Goal: Information Seeking & Learning: Check status

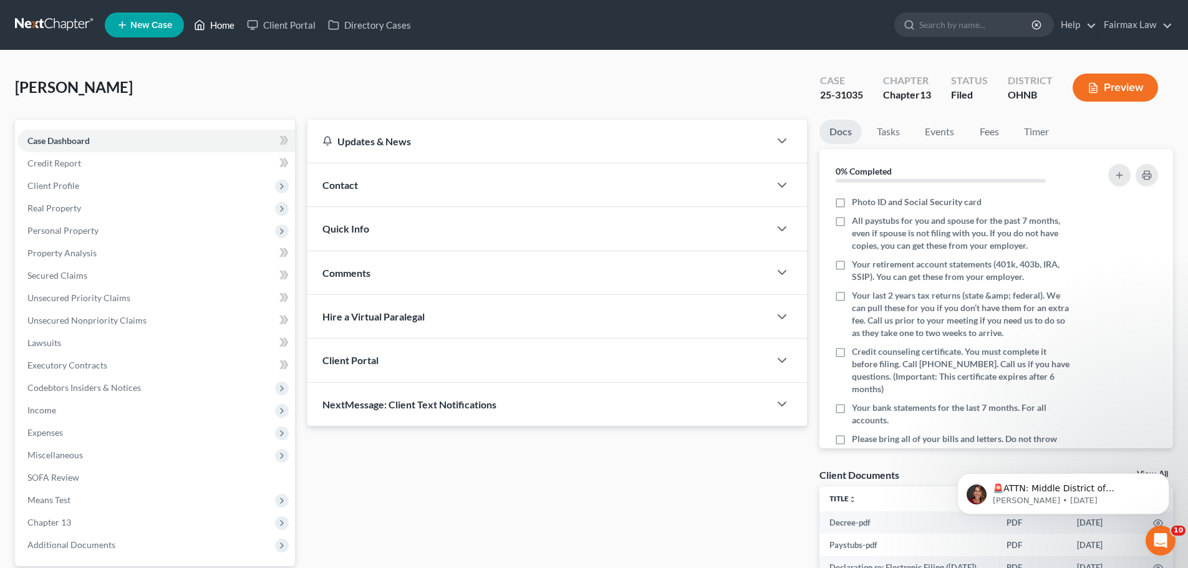
click at [203, 21] on icon at bounding box center [199, 24] width 11 height 15
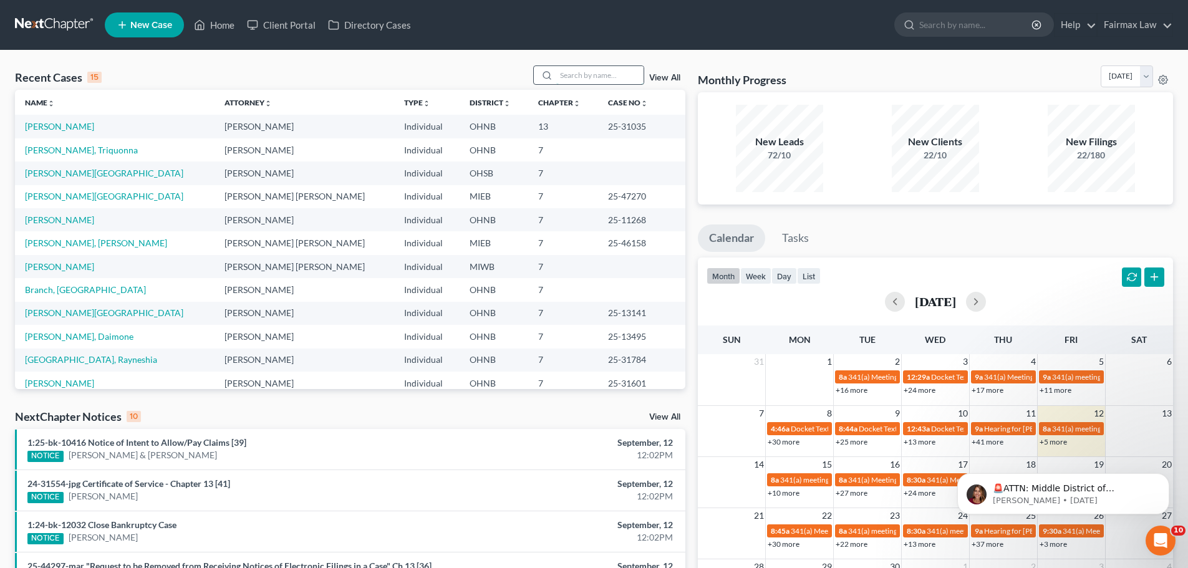
click at [594, 78] on input "search" at bounding box center [599, 75] width 87 height 18
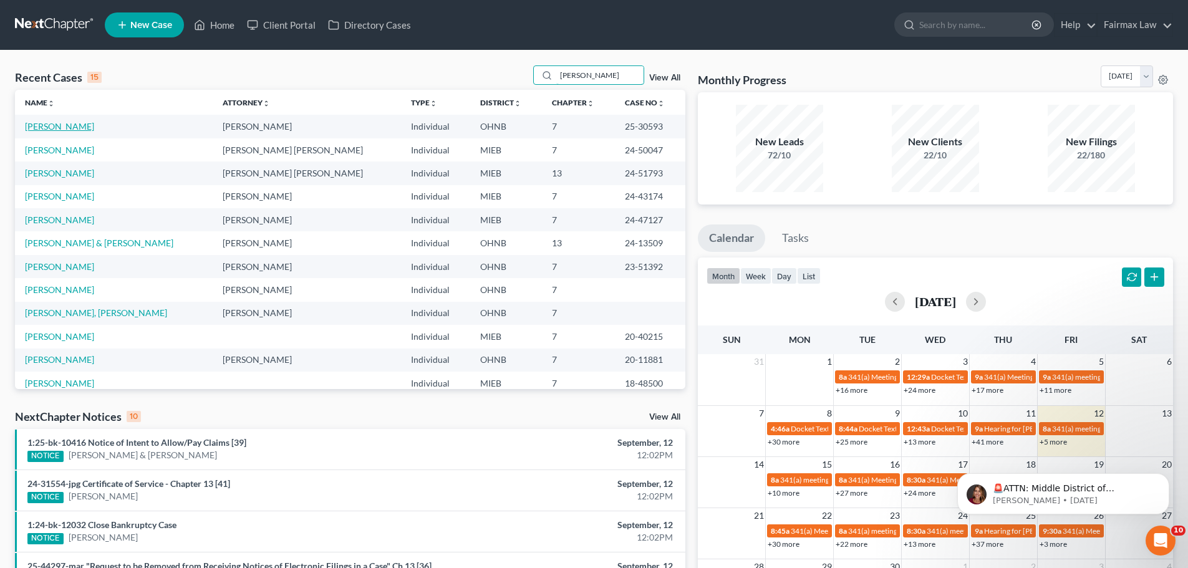
type input "jenkins"
click at [65, 127] on link "[PERSON_NAME]" at bounding box center [59, 126] width 69 height 11
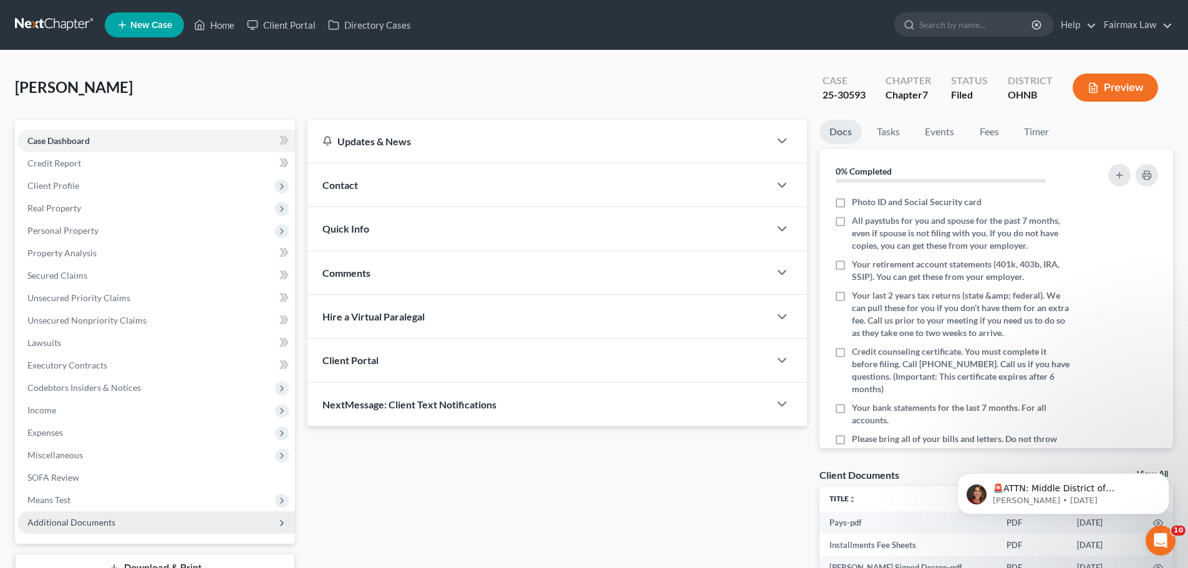
click at [109, 527] on span "Additional Documents" at bounding box center [71, 522] width 88 height 11
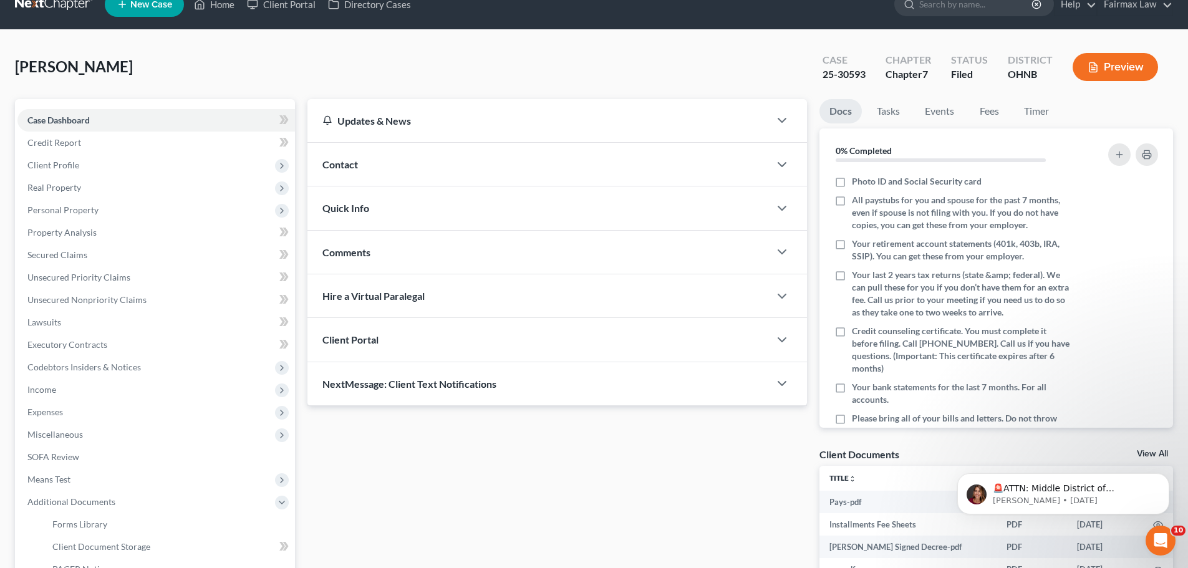
scroll to position [145, 0]
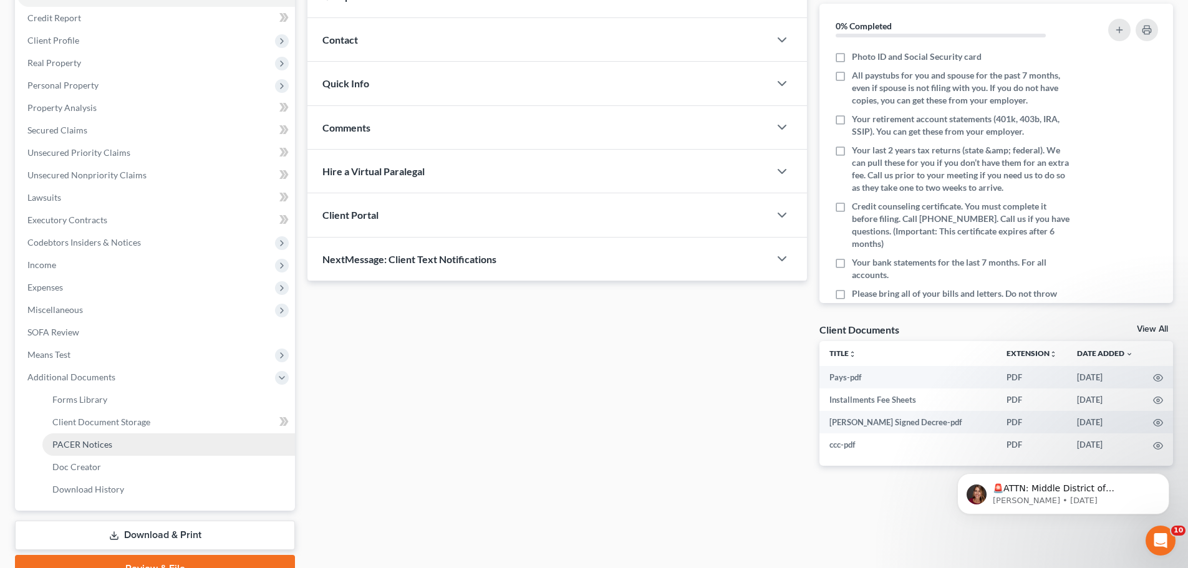
click at [89, 441] on span "PACER Notices" at bounding box center [82, 444] width 60 height 11
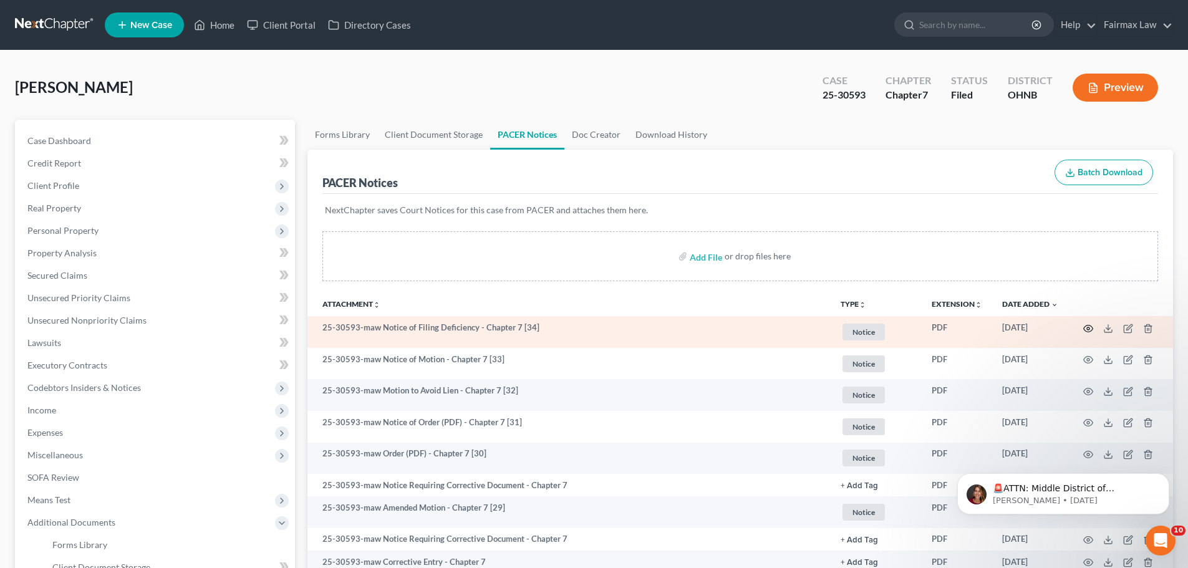
click at [1086, 327] on icon "button" at bounding box center [1088, 329] width 10 height 10
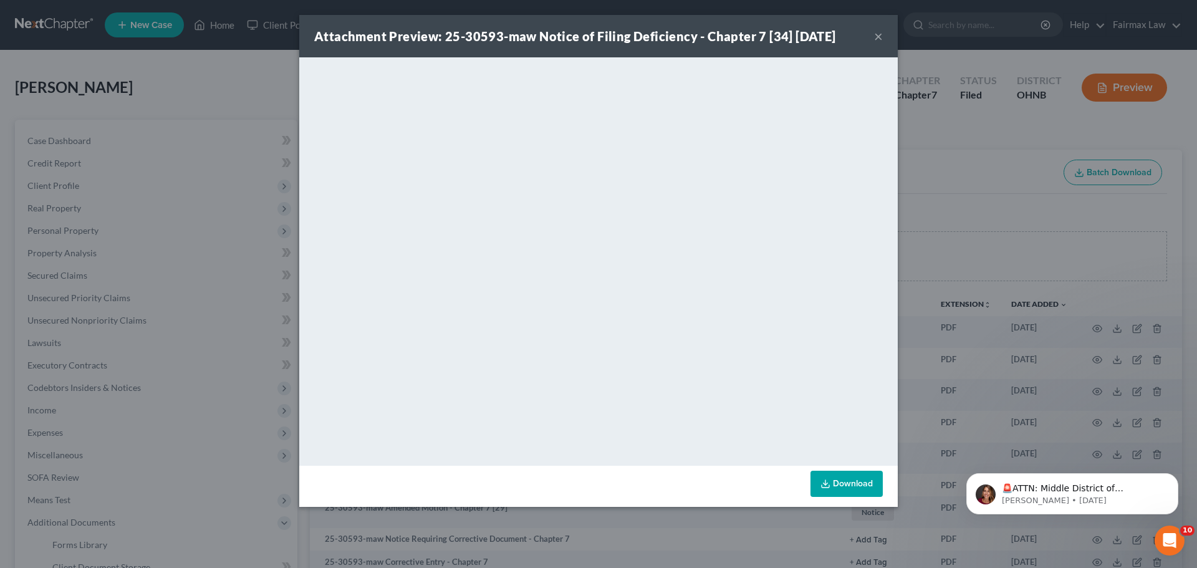
click at [999, 236] on div "Attachment Preview: 25-30593-maw Notice of Filing Deficiency - Chapter 7 [34] 0…" at bounding box center [598, 284] width 1197 height 568
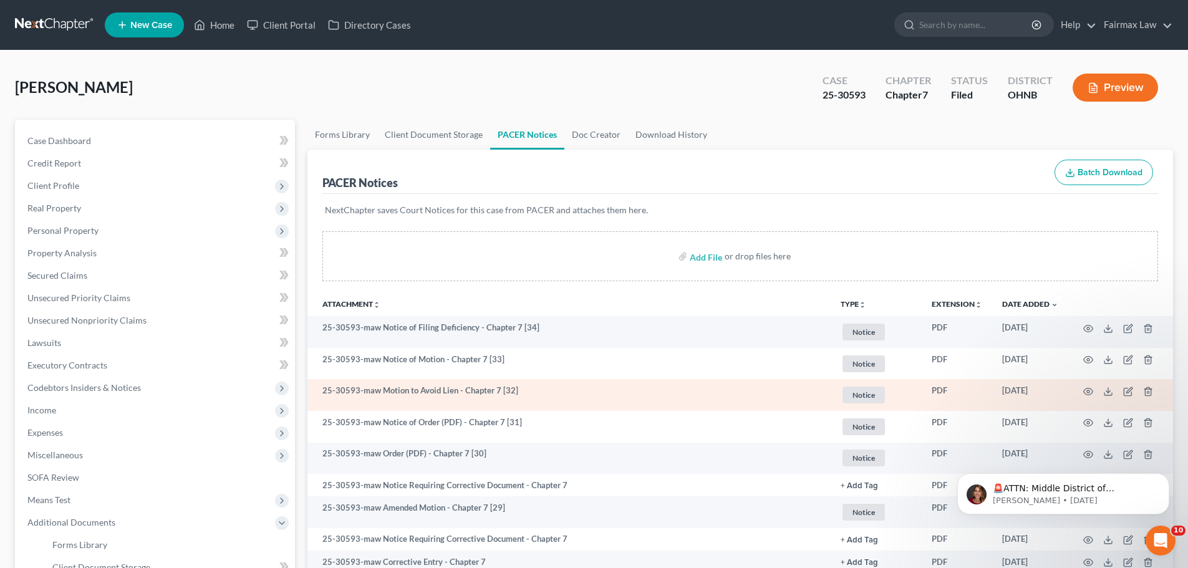
click at [1095, 392] on td at bounding box center [1120, 395] width 105 height 32
click at [1088, 392] on icon "button" at bounding box center [1088, 392] width 10 height 10
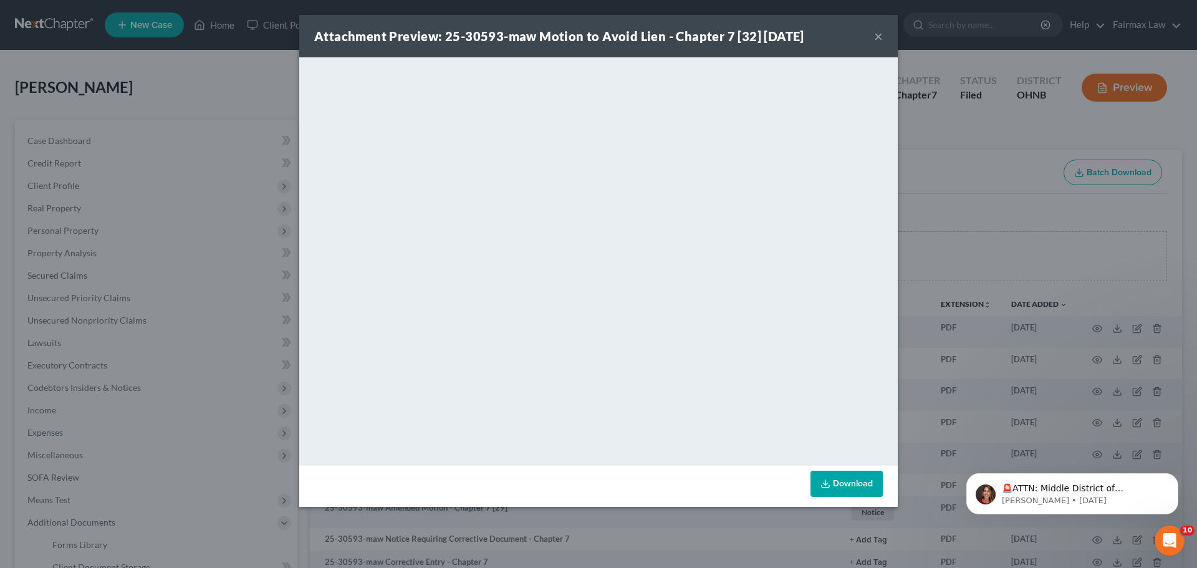
click at [1035, 218] on div "Attachment Preview: 25-30593-maw Motion to Avoid Lien - Chapter 7 [32] 09/09/20…" at bounding box center [598, 284] width 1197 height 568
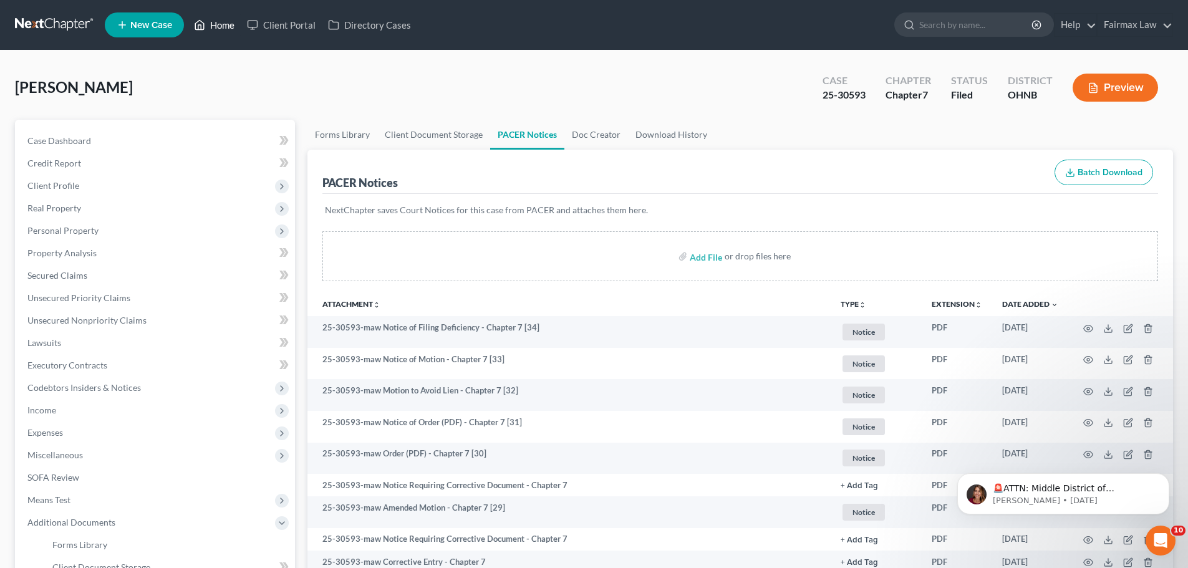
click at [220, 22] on link "Home" at bounding box center [214, 25] width 53 height 22
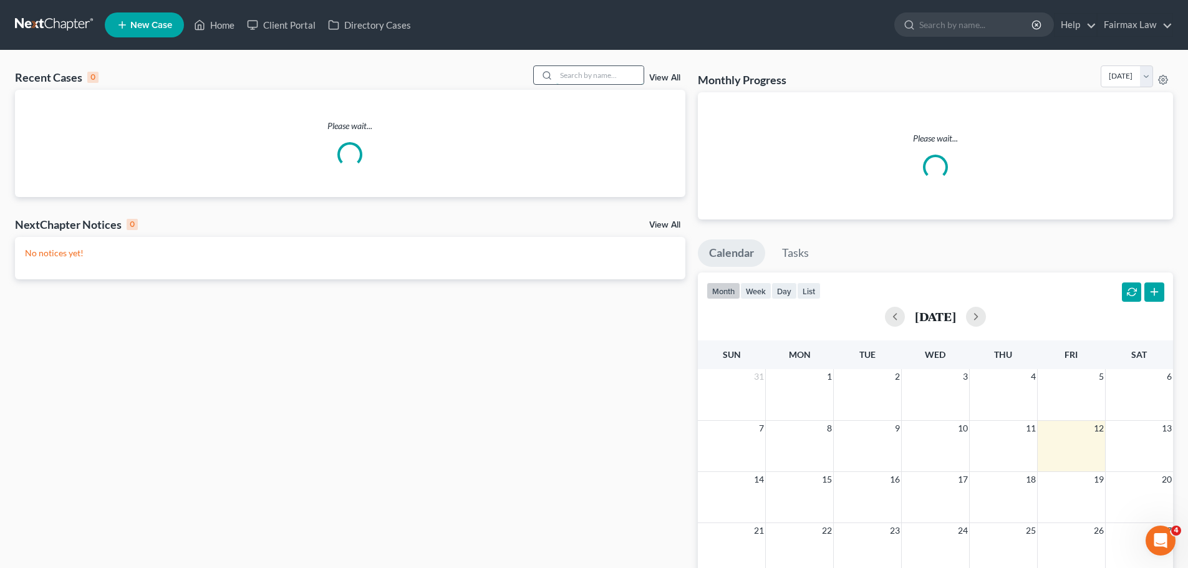
click at [596, 70] on input "search" at bounding box center [599, 75] width 87 height 18
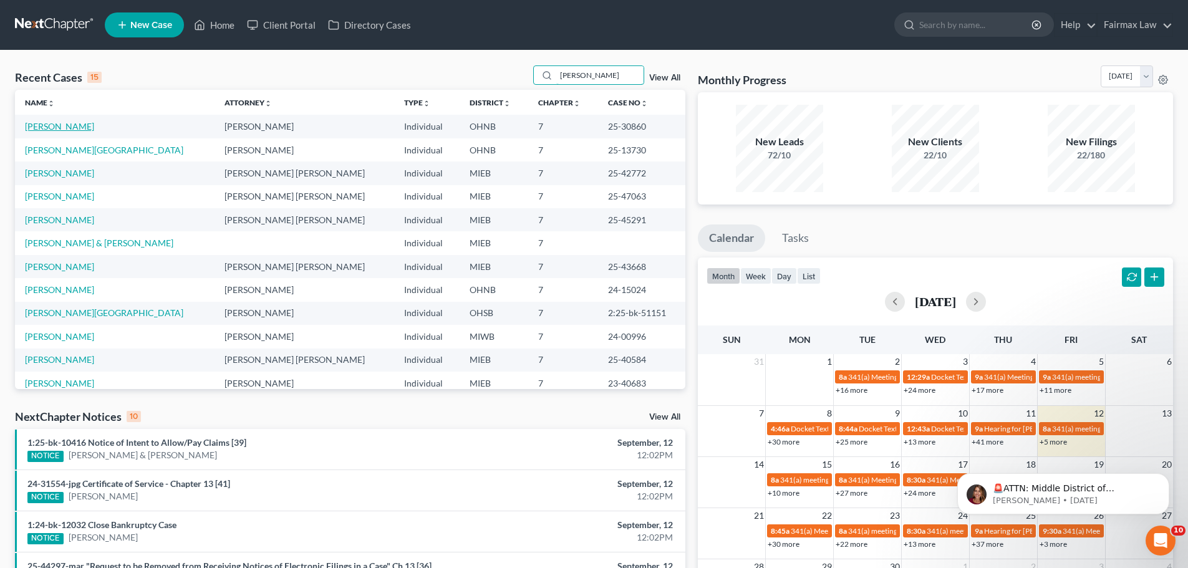
type input "[PERSON_NAME]"
click at [60, 128] on link "[PERSON_NAME]" at bounding box center [59, 126] width 69 height 11
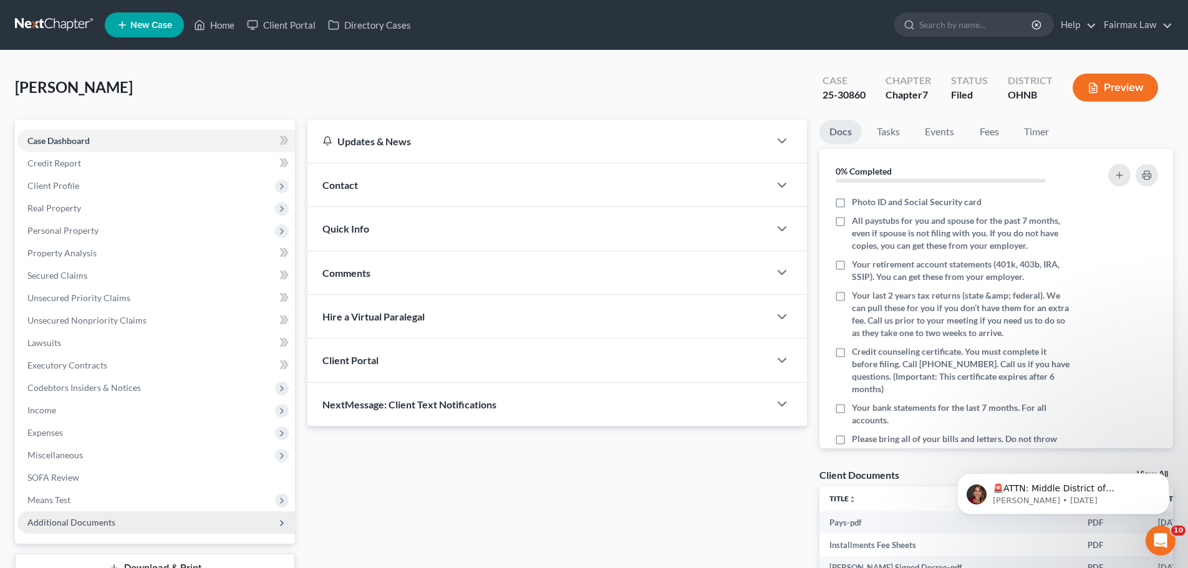
click at [140, 522] on span "Additional Documents" at bounding box center [156, 522] width 278 height 22
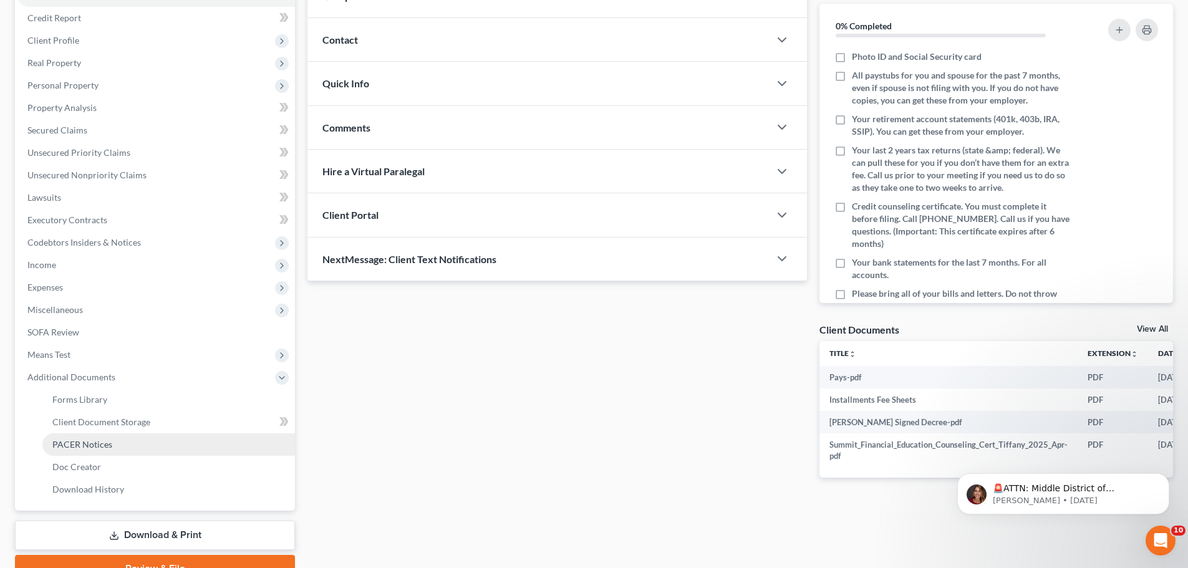
click at [90, 440] on span "PACER Notices" at bounding box center [82, 444] width 60 height 11
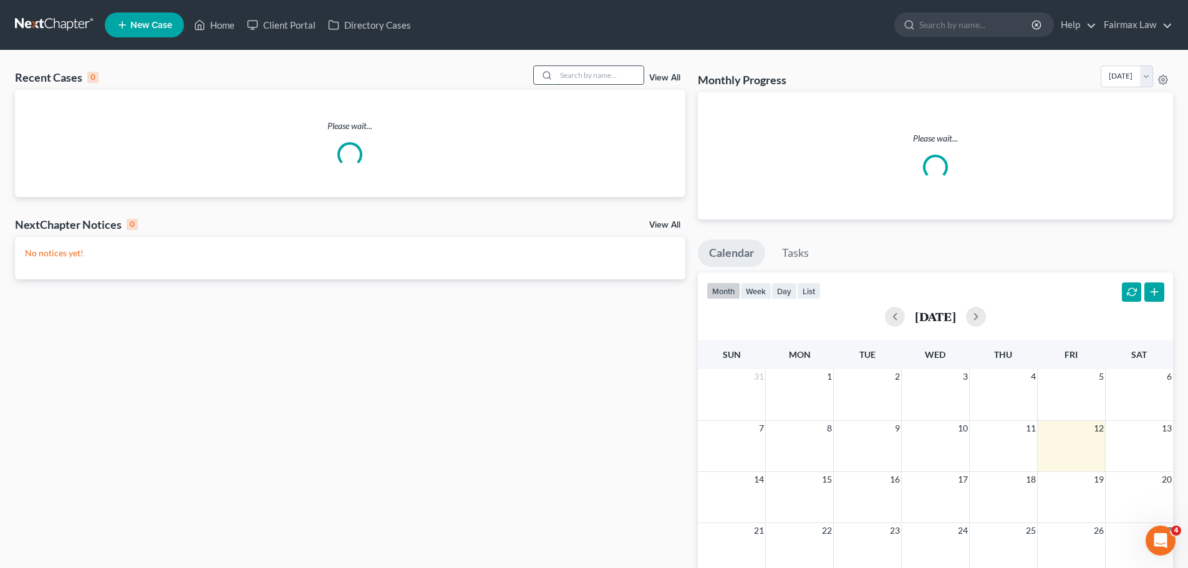
click at [595, 69] on input "search" at bounding box center [599, 75] width 87 height 18
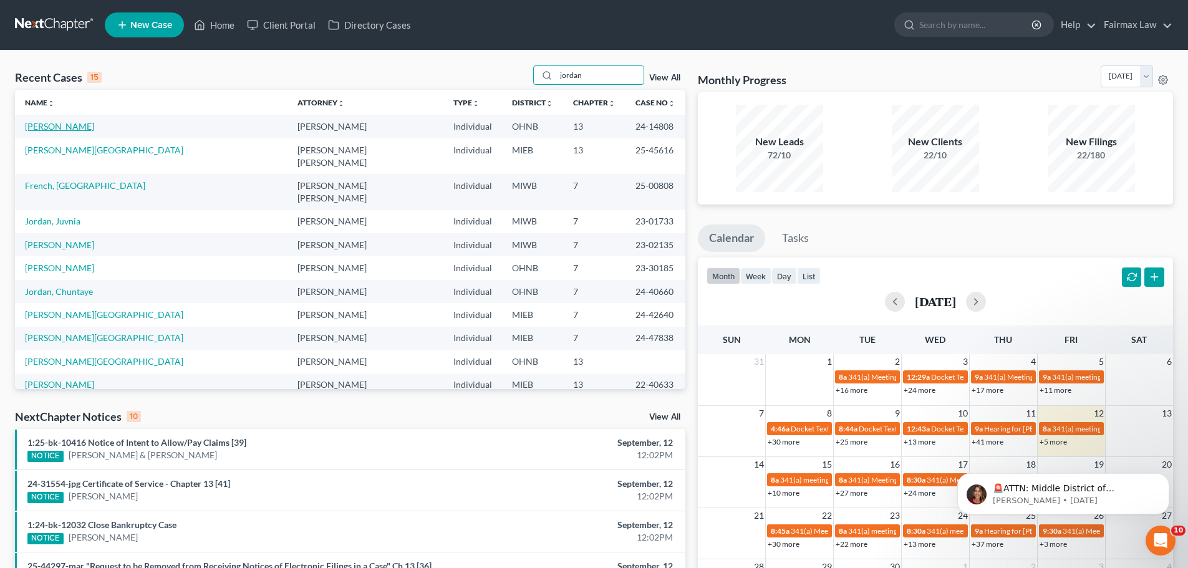
type input "jordan"
click at [66, 129] on link "[PERSON_NAME]" at bounding box center [59, 126] width 69 height 11
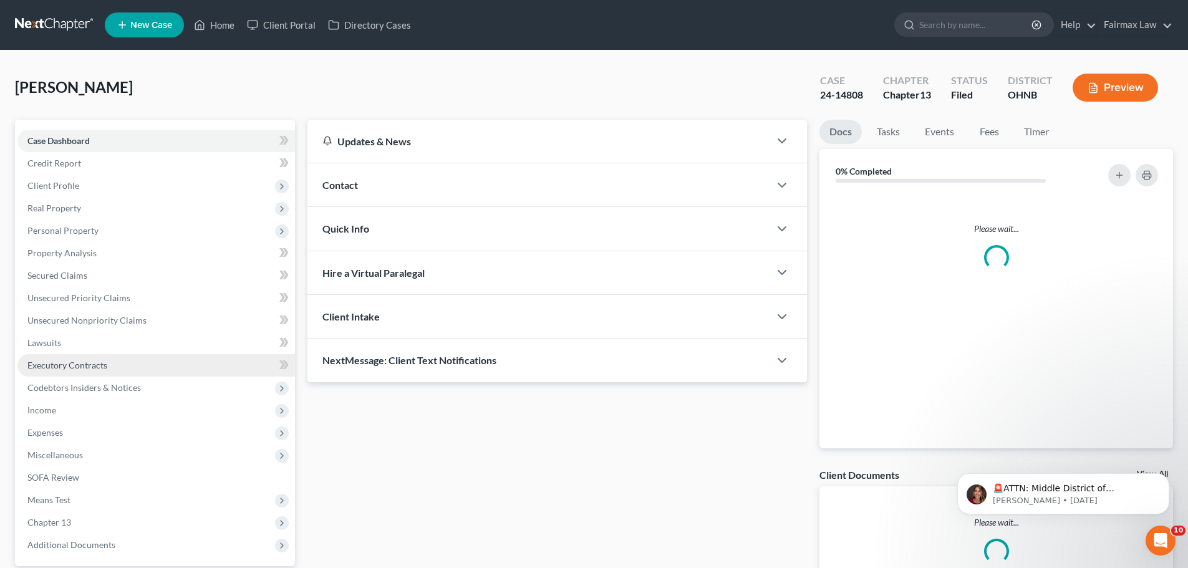
scroll to position [117, 0]
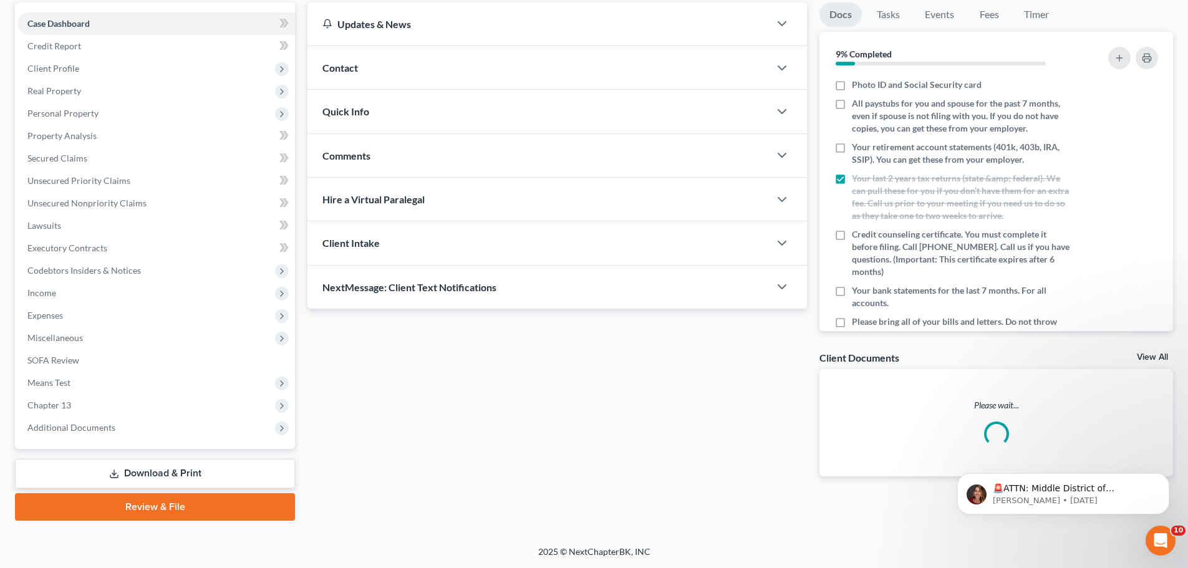
click at [112, 441] on div "Case Dashboard Payments Invoices Payments Payments Credit Report Client Profile…" at bounding box center [155, 225] width 280 height 447
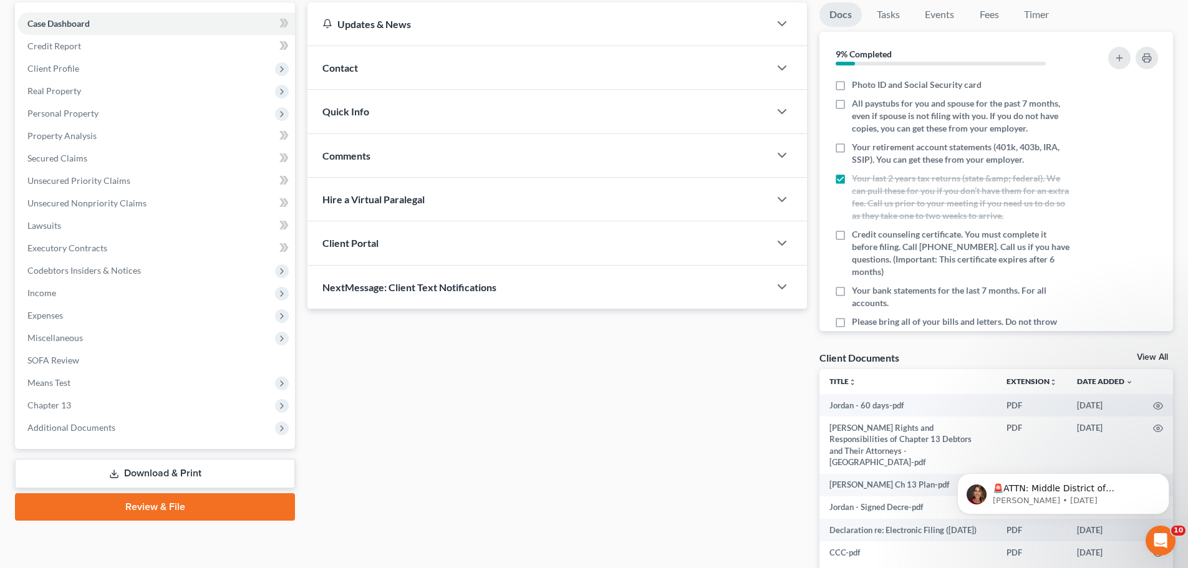
click at [112, 440] on div "Case Dashboard Payments Invoices Payments Payments Credit Report Client Profile…" at bounding box center [155, 225] width 280 height 447
click at [113, 440] on div "Case Dashboard Payments Invoices Payments Payments Credit Report Client Profile…" at bounding box center [155, 225] width 280 height 447
click at [122, 436] on span "Additional Documents" at bounding box center [156, 428] width 278 height 22
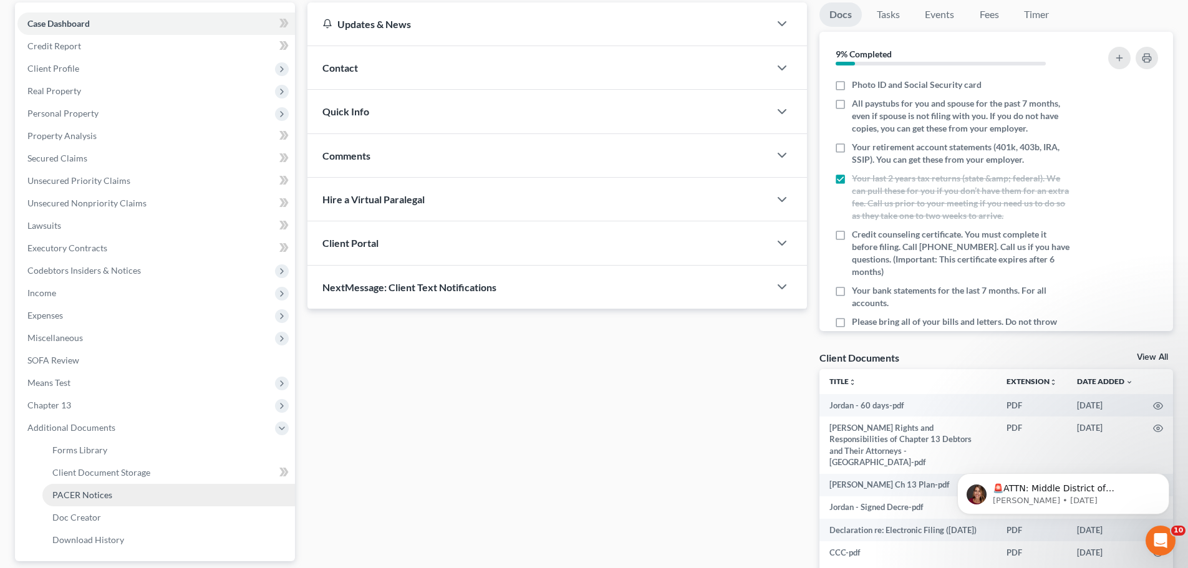
click at [112, 492] on link "PACER Notices" at bounding box center [168, 495] width 253 height 22
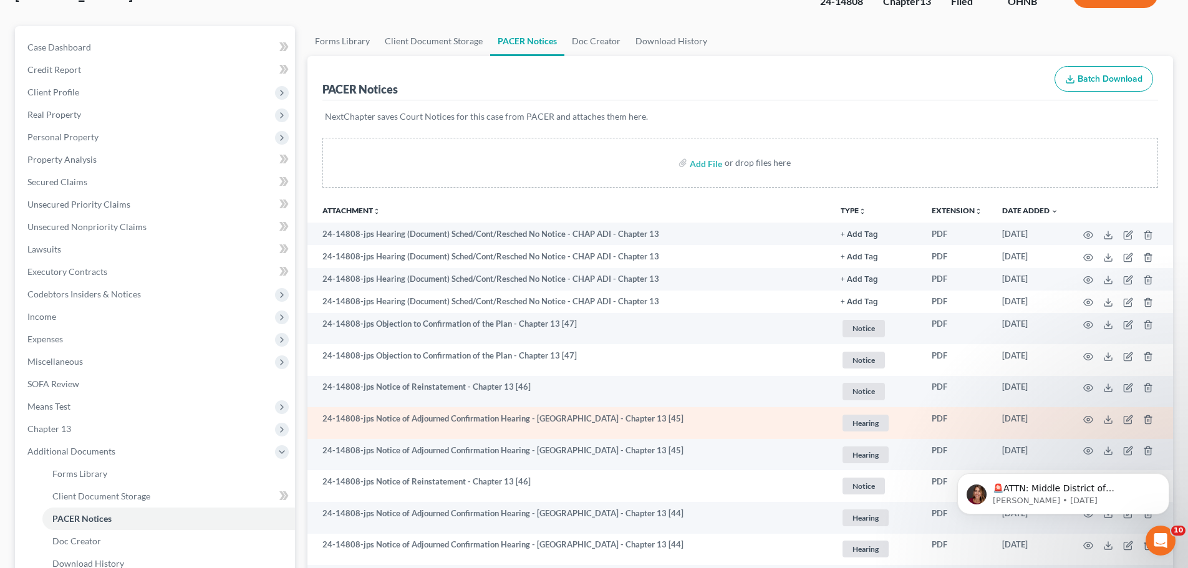
scroll to position [145, 0]
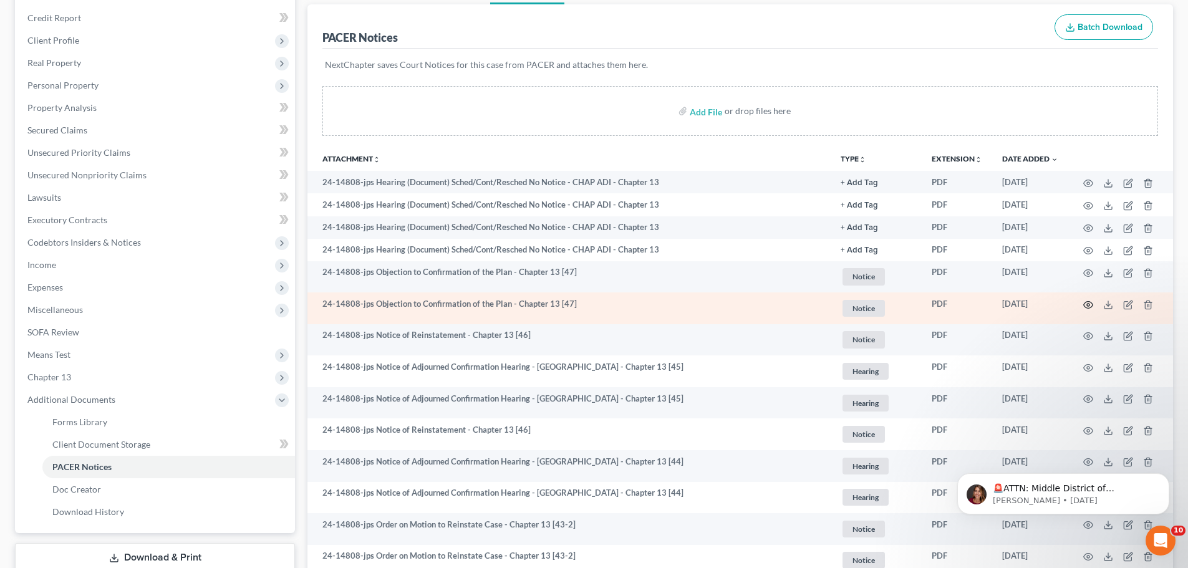
click at [1087, 306] on icon "button" at bounding box center [1088, 305] width 10 height 10
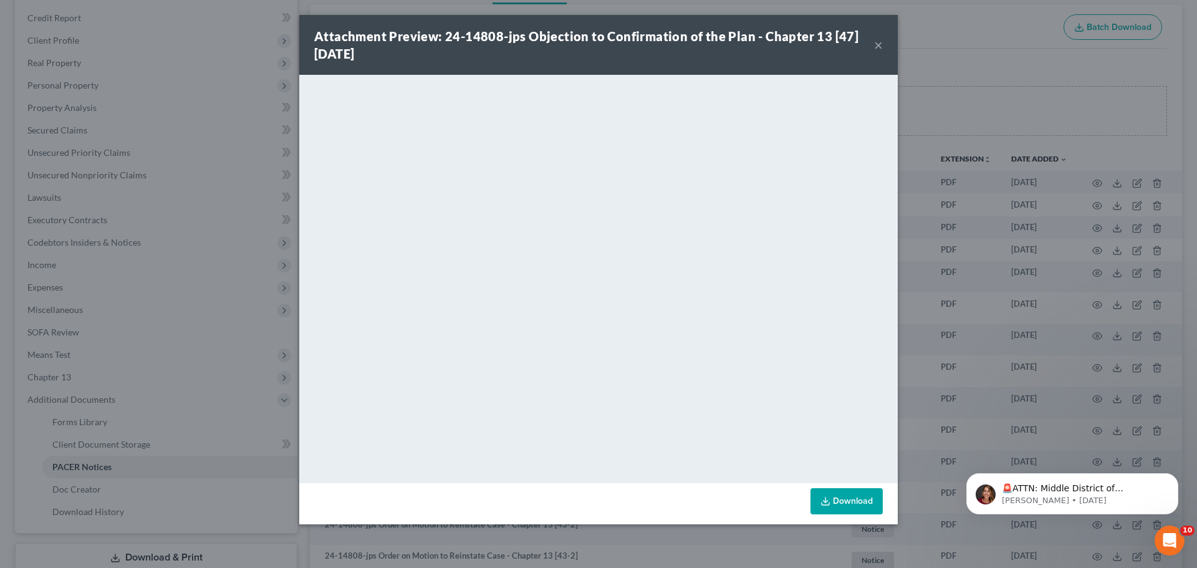
click at [988, 315] on div "Attachment Preview: 24-14808-jps Objection to Confirmation of the Plan - Chapte…" at bounding box center [598, 284] width 1197 height 568
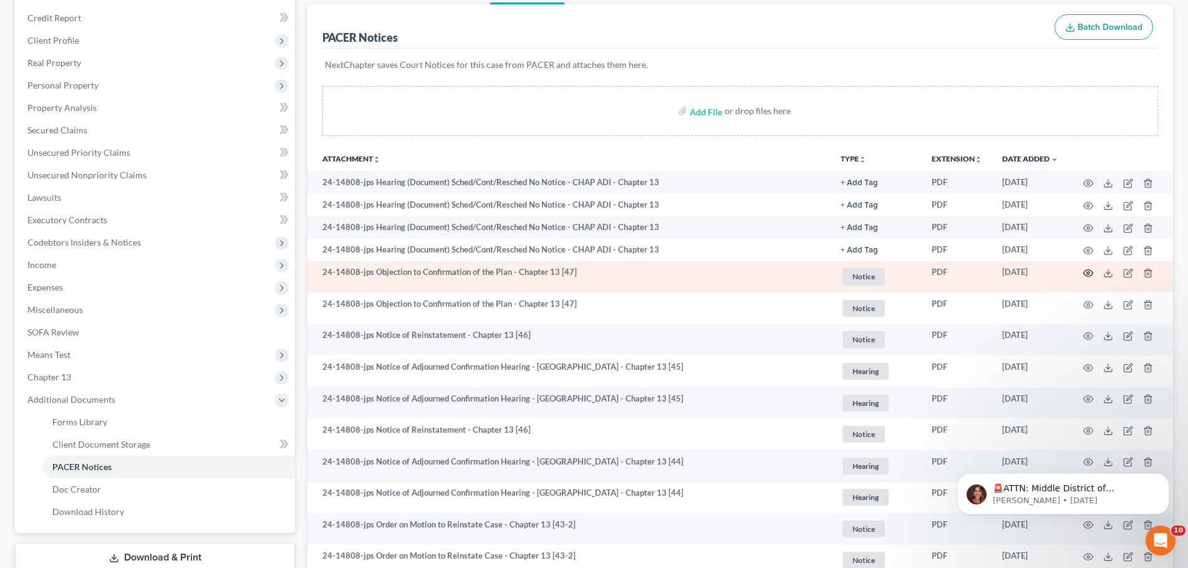
click at [1091, 276] on icon "button" at bounding box center [1088, 273] width 10 height 10
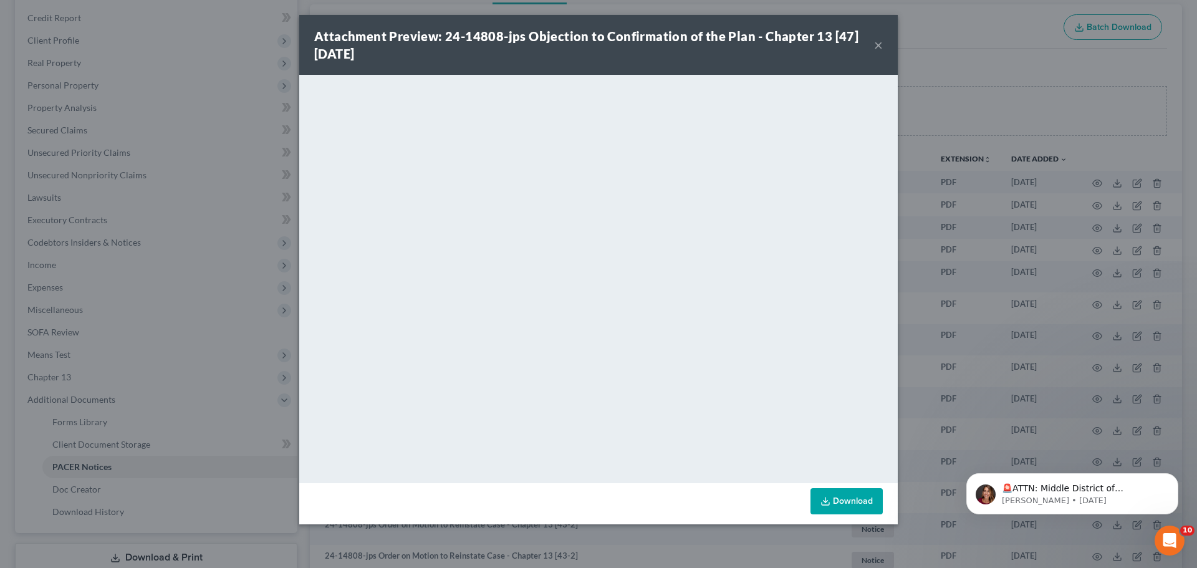
click at [972, 249] on div "Attachment Preview: 24-14808-jps Objection to Confirmation of the Plan - Chapte…" at bounding box center [598, 284] width 1197 height 568
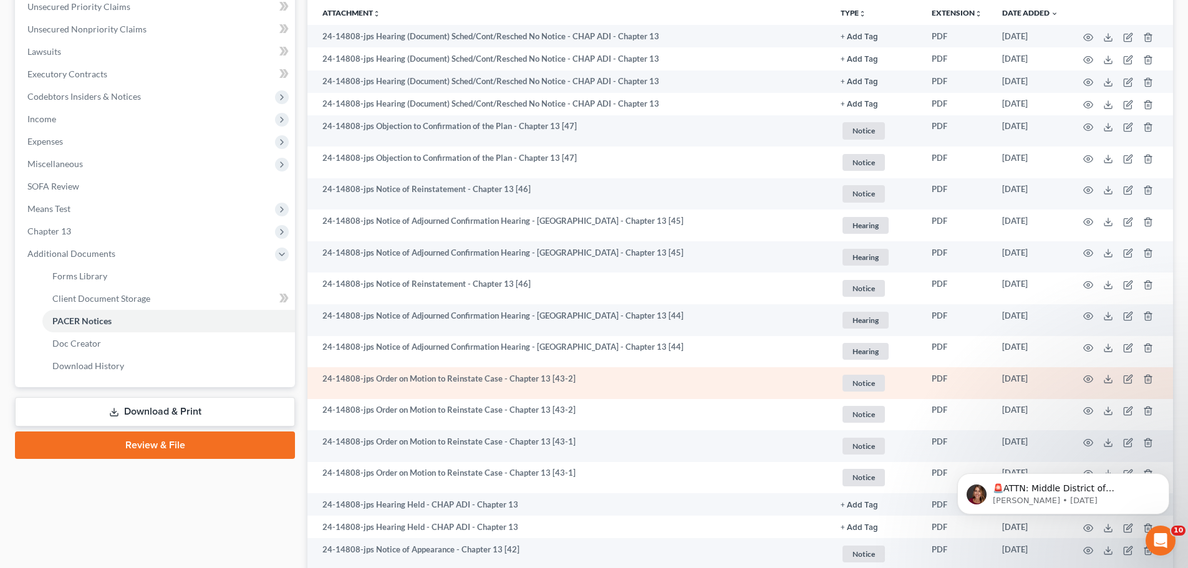
scroll to position [683, 0]
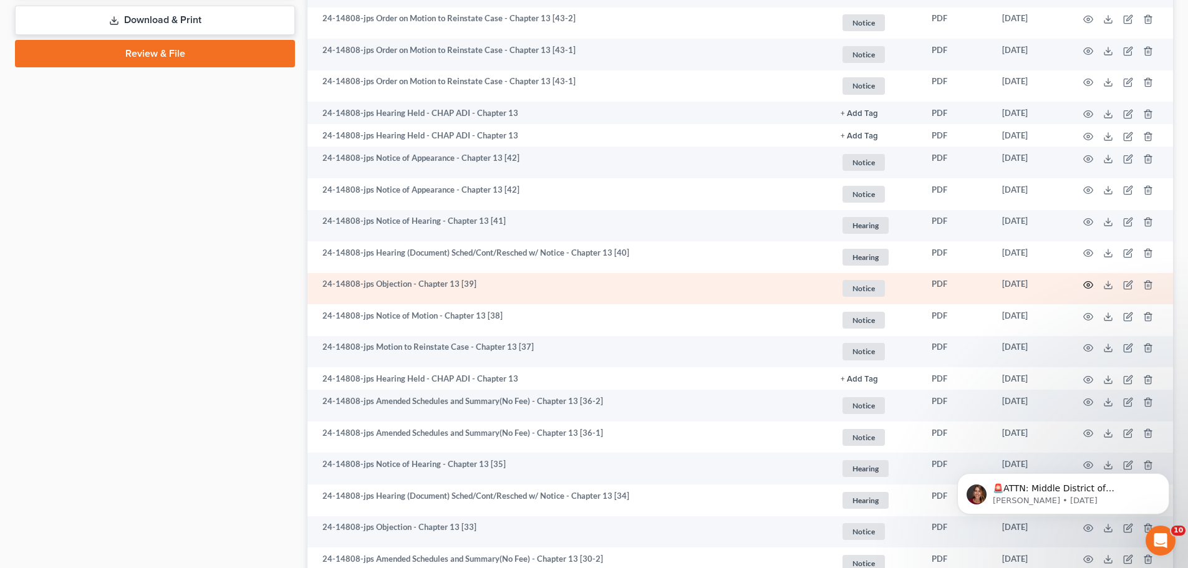
click at [1093, 286] on icon "button" at bounding box center [1088, 285] width 10 height 10
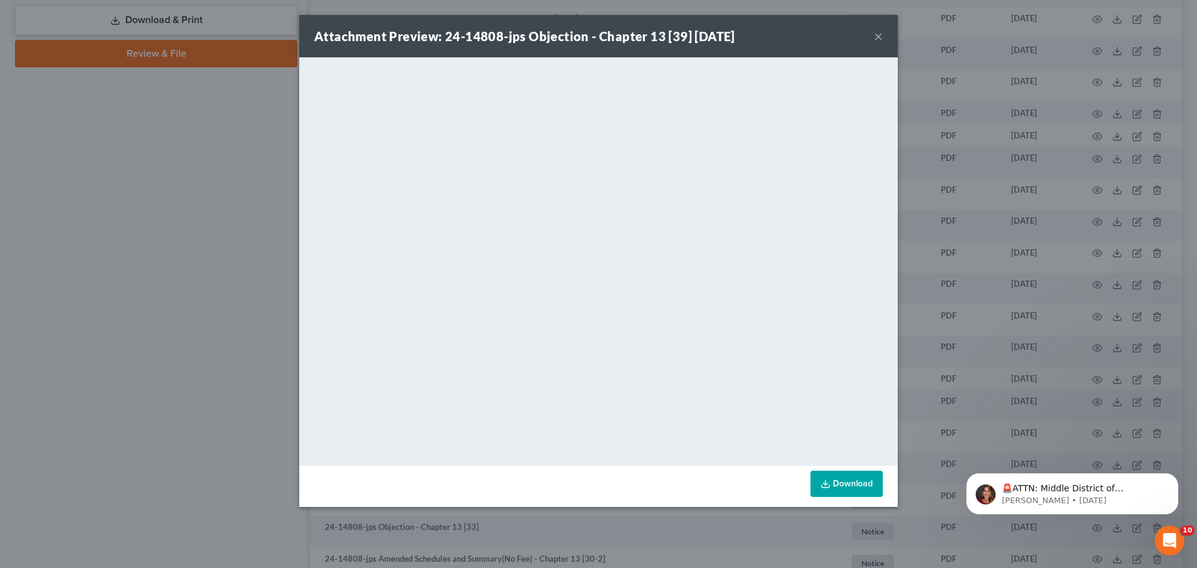
click at [965, 345] on div "Attachment Preview: 24-14808-jps Objection - Chapter 13 [39] 06/17/2025 × <obje…" at bounding box center [598, 284] width 1197 height 568
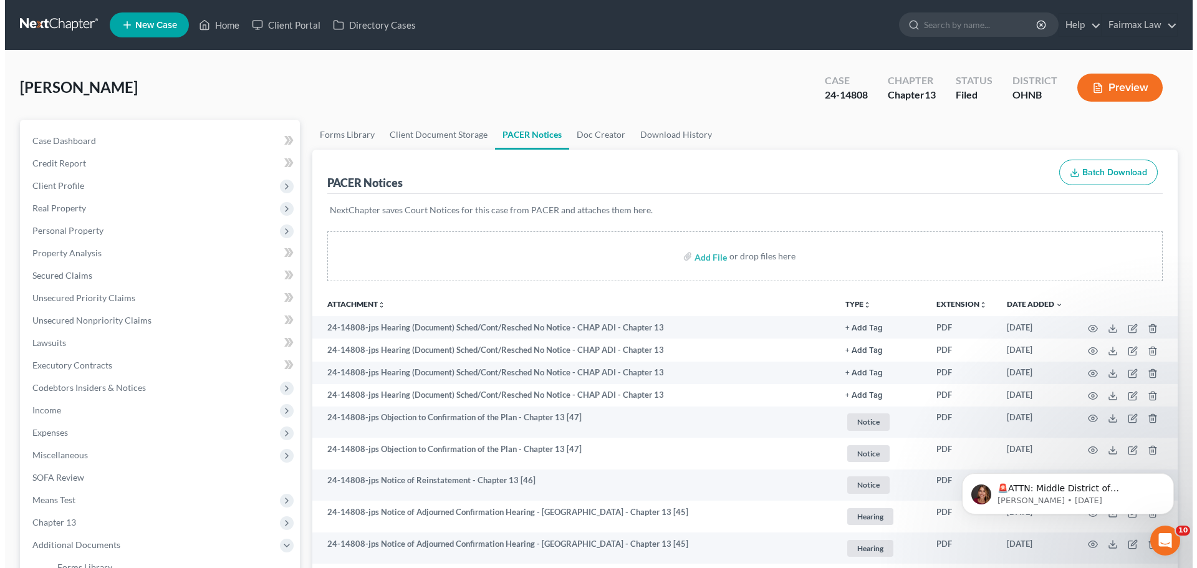
scroll to position [46, 0]
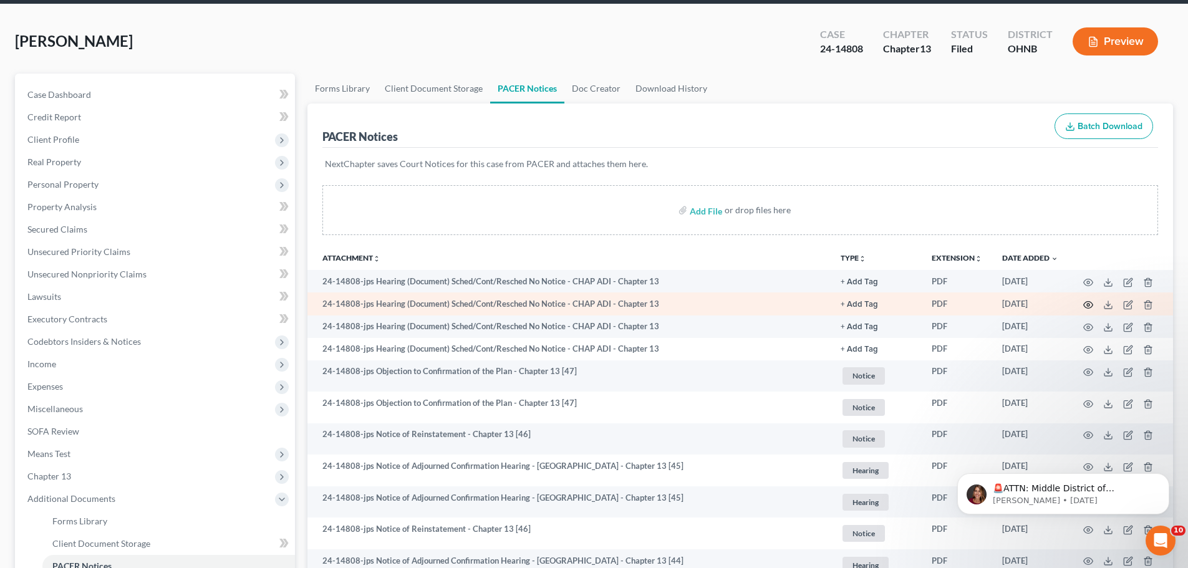
click at [1086, 303] on icon "button" at bounding box center [1088, 305] width 10 height 10
